Goal: Information Seeking & Learning: Learn about a topic

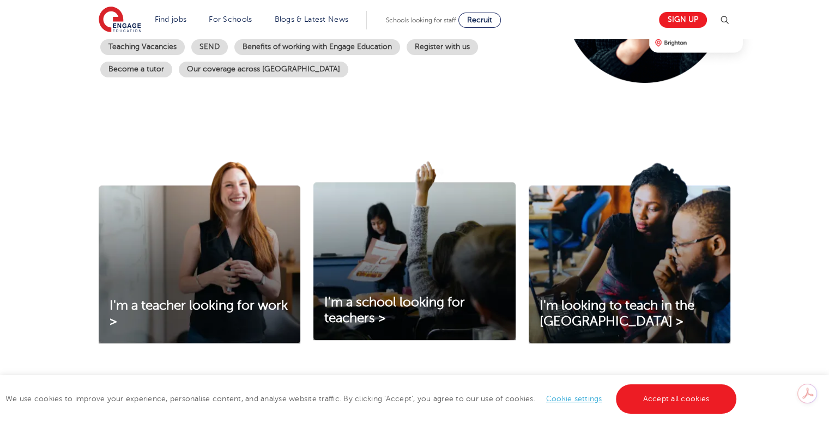
scroll to position [273, 0]
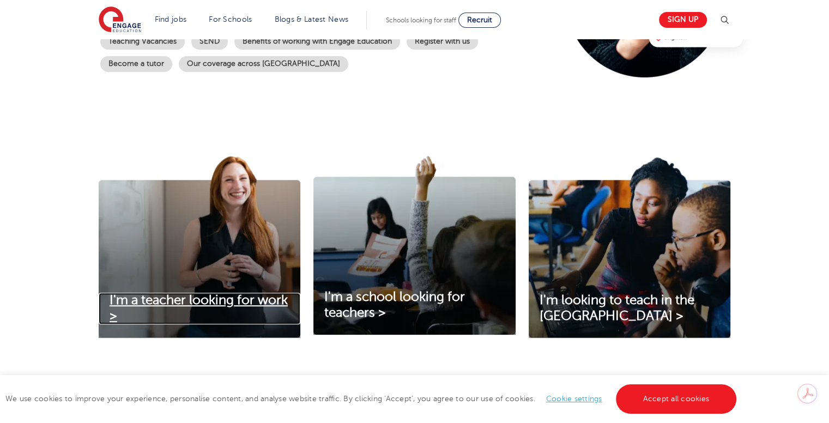
click at [257, 298] on span "I'm a teacher looking for work >" at bounding box center [199, 308] width 178 height 31
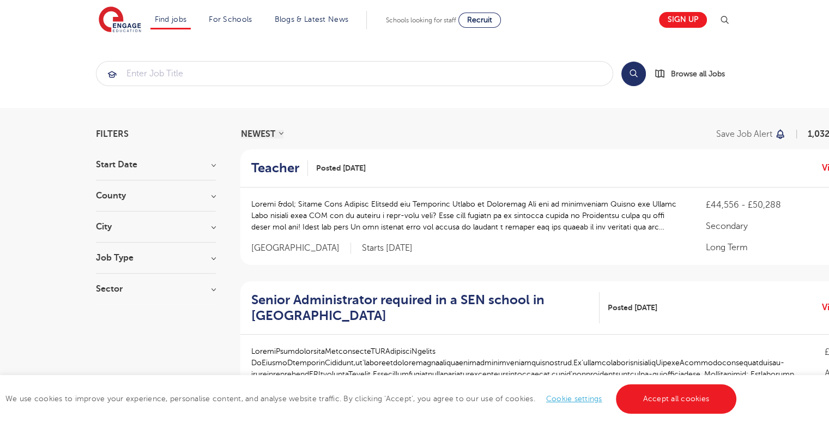
click at [183, 184] on section "Start Date September 129 October 42 November 41 [DATE] Show more County [GEOGRA…" at bounding box center [156, 232] width 120 height 144
click at [181, 192] on h3 "County" at bounding box center [156, 195] width 120 height 9
